Goal: Find specific page/section

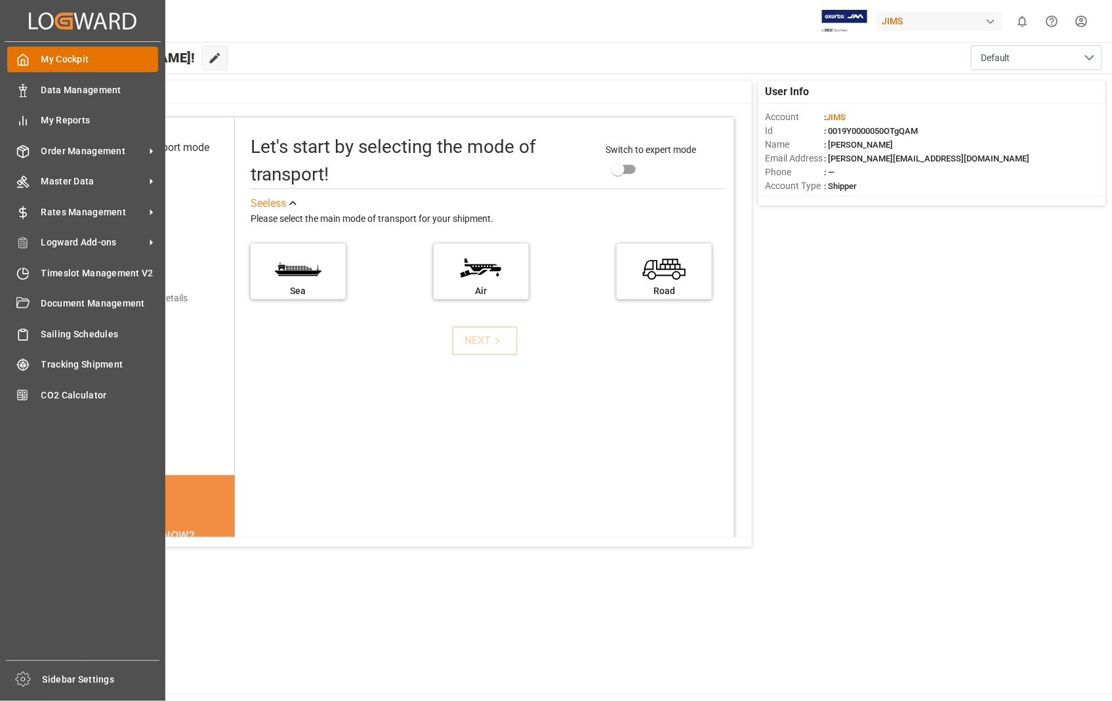
click at [52, 59] on span "My Cockpit" at bounding box center [99, 59] width 117 height 14
click at [77, 174] on span "Master Data" at bounding box center [93, 181] width 104 height 14
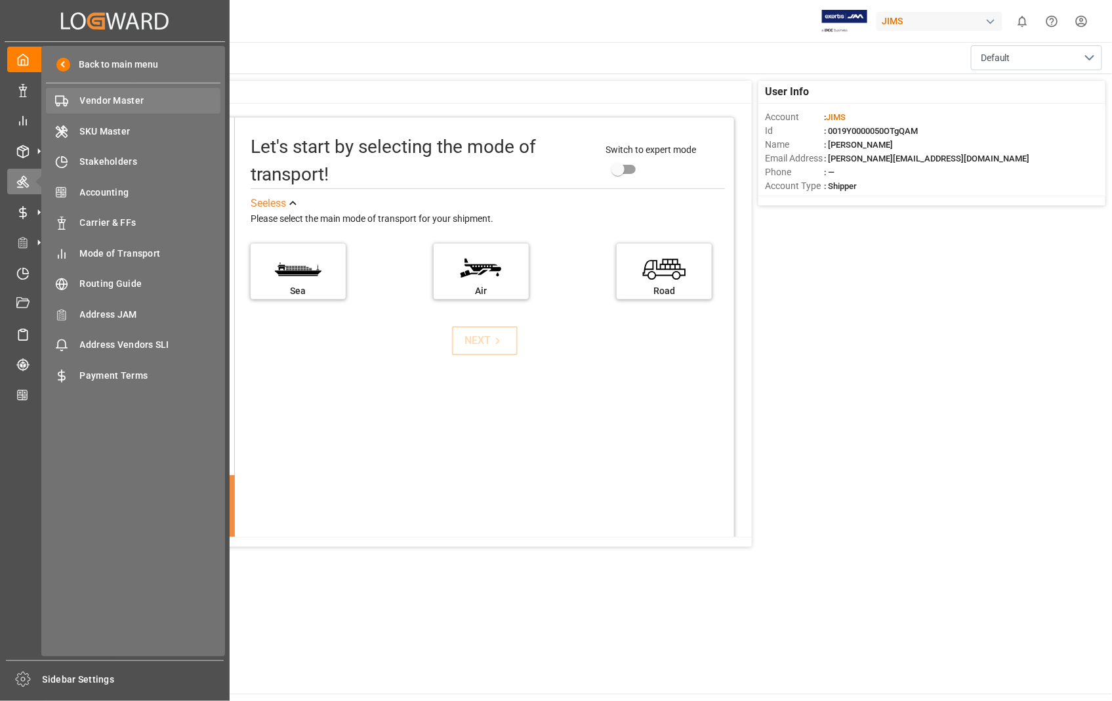
click at [118, 94] on span "Vendor Master" at bounding box center [150, 101] width 141 height 14
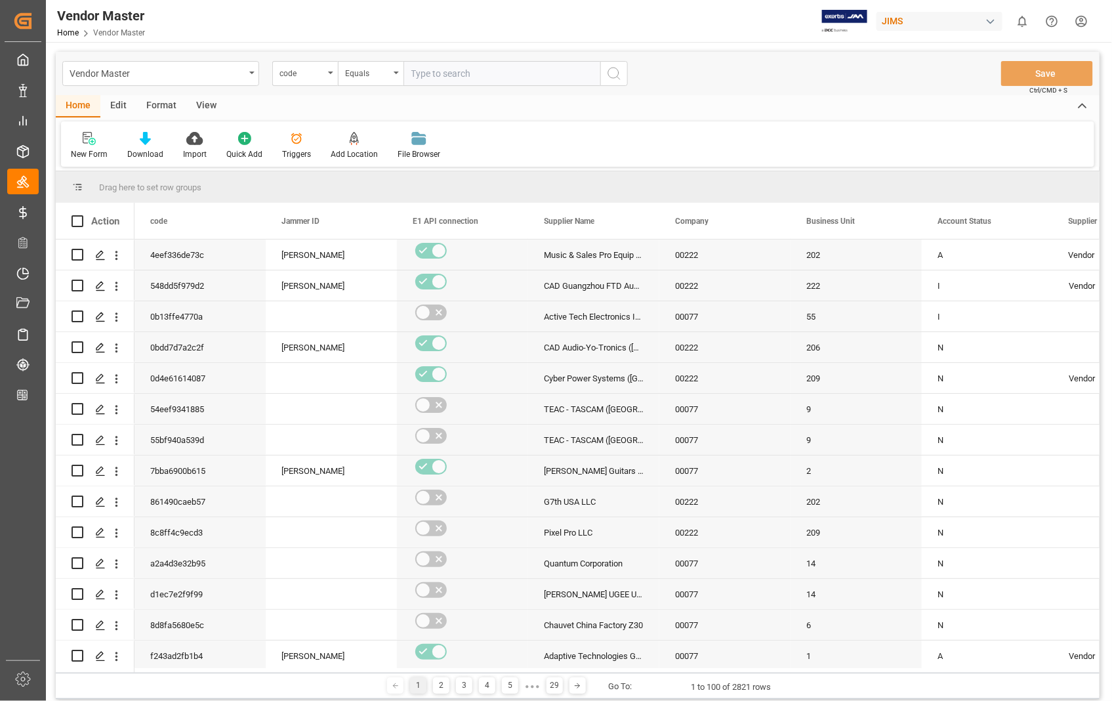
click at [209, 106] on div "View" at bounding box center [206, 106] width 40 height 22
click at [77, 152] on div "Default" at bounding box center [84, 154] width 26 height 12
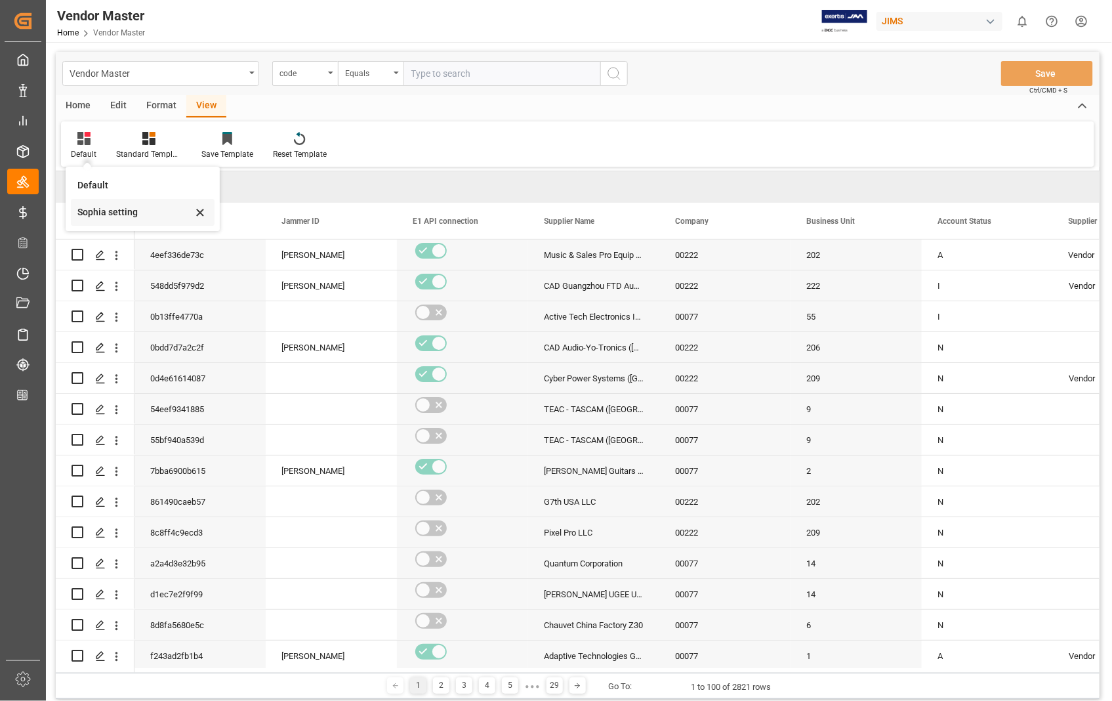
click at [91, 207] on div "Sophia setting" at bounding box center [134, 212] width 115 height 14
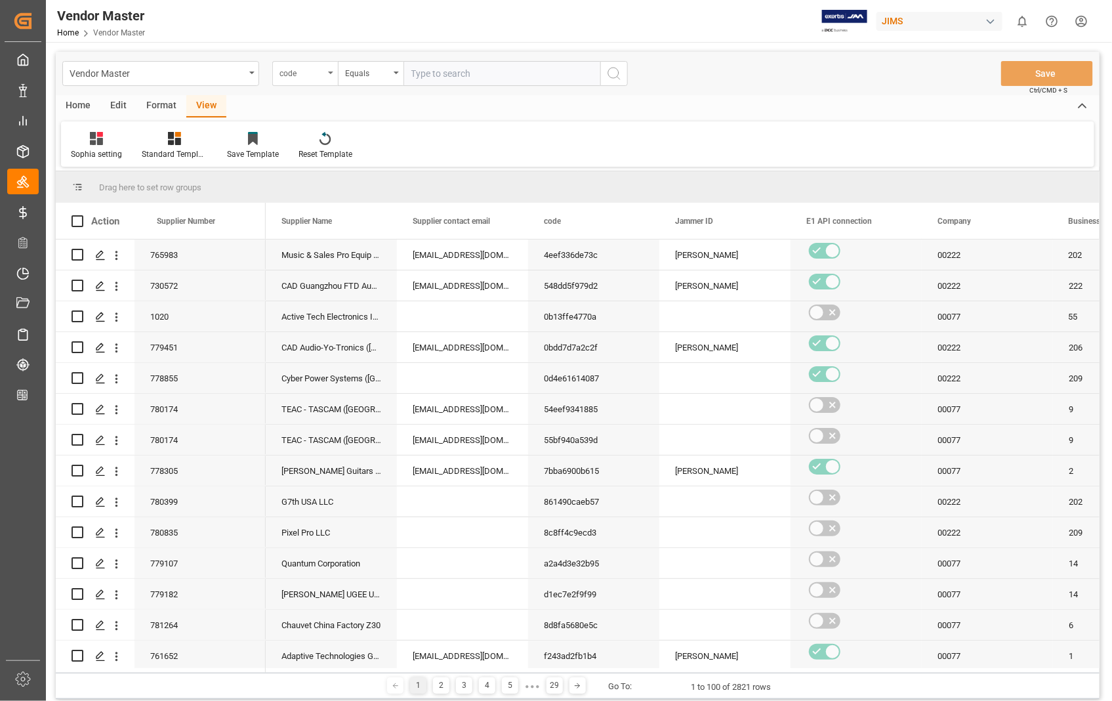
click at [331, 71] on icon "open menu" at bounding box center [330, 72] width 5 height 3
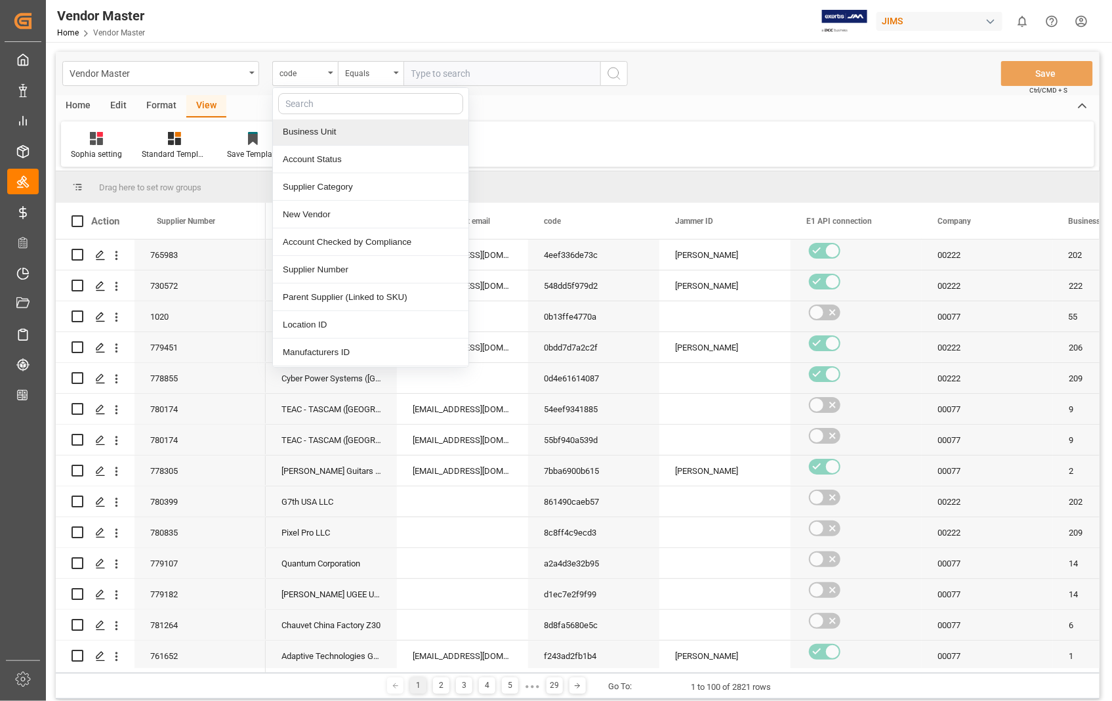
scroll to position [146, 0]
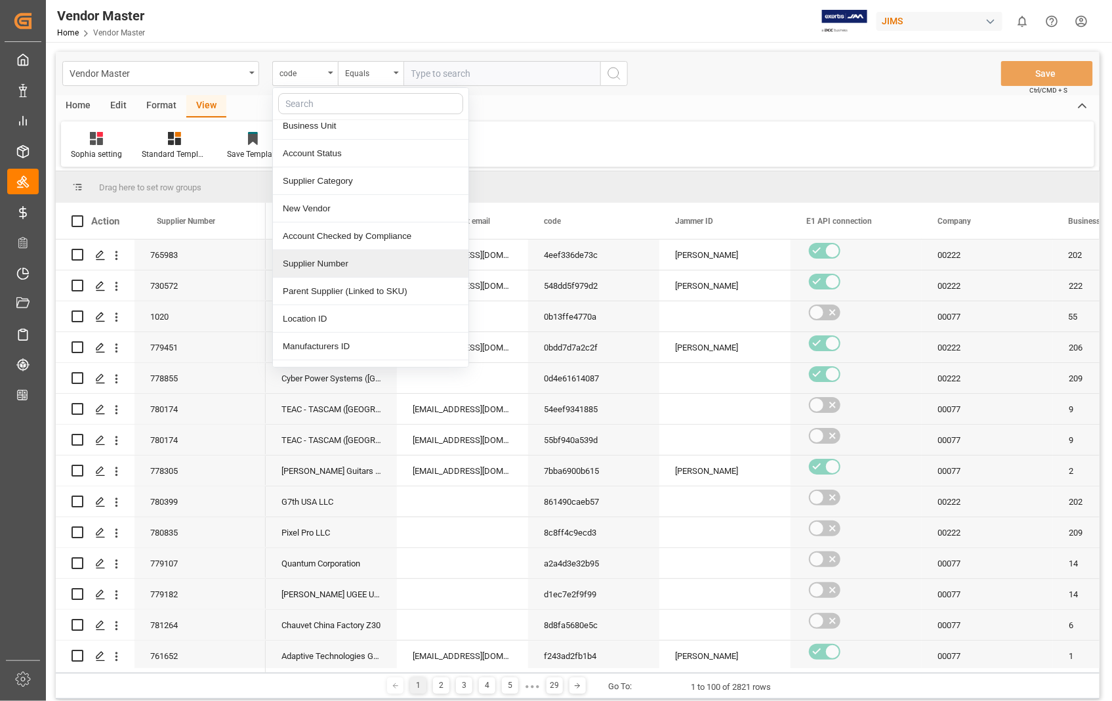
click at [348, 262] on div "Supplier Number" at bounding box center [370, 264] width 195 height 28
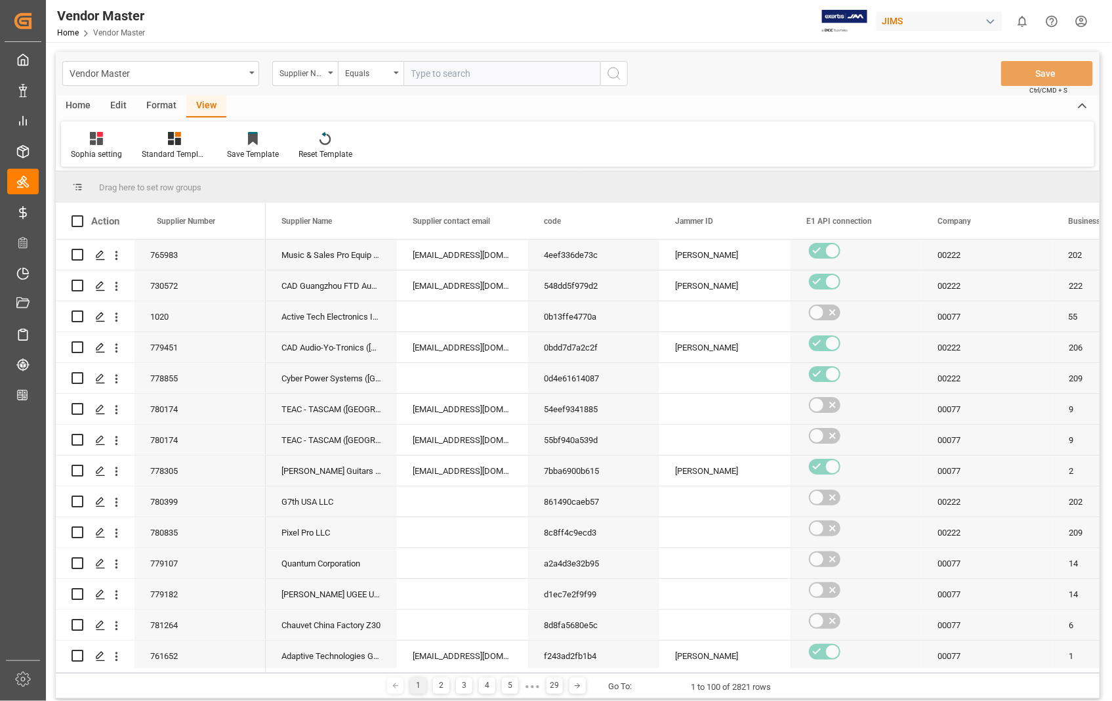
click at [436, 68] on input "text" at bounding box center [501, 73] width 197 height 25
type input "550450"
click at [611, 75] on icon "search button" at bounding box center [614, 74] width 16 height 16
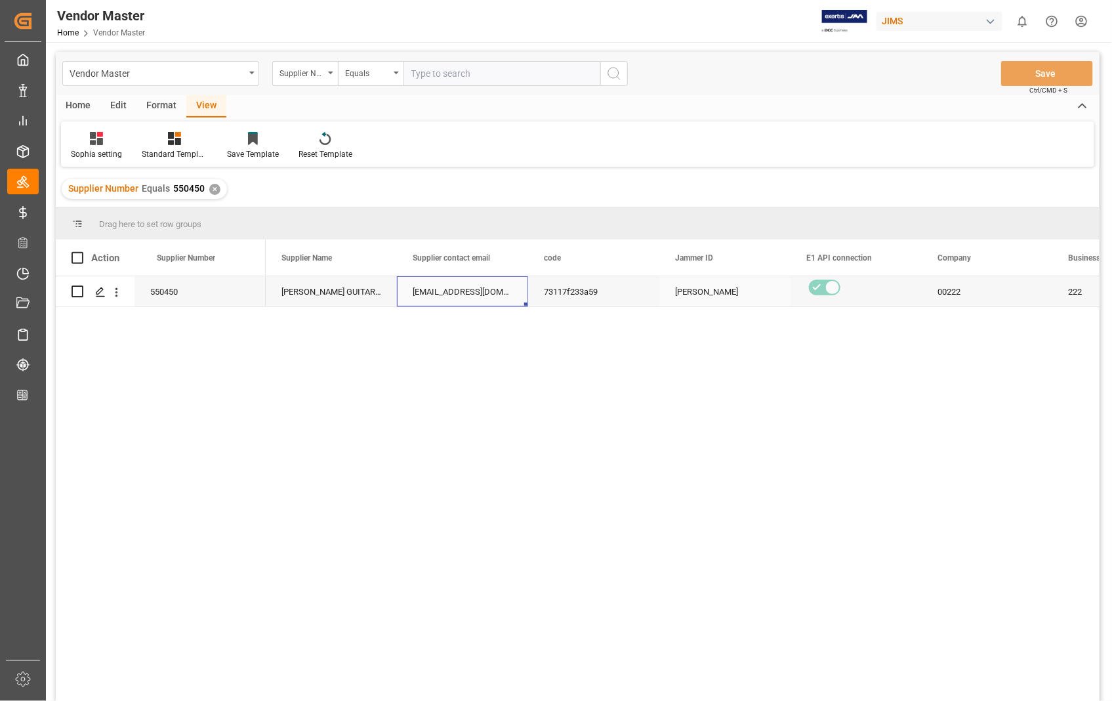
click at [454, 287] on div "[EMAIL_ADDRESS][DOMAIN_NAME];[EMAIL_ADDRESS][DOMAIN_NAME]" at bounding box center [462, 291] width 131 height 30
